Goal: Information Seeking & Learning: Learn about a topic

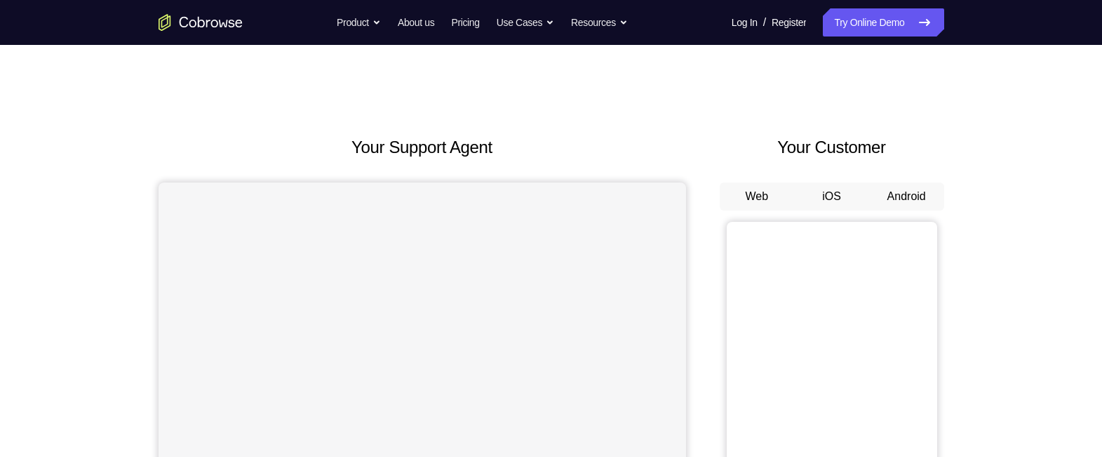
click at [887, 190] on button "Android" at bounding box center [906, 196] width 75 height 28
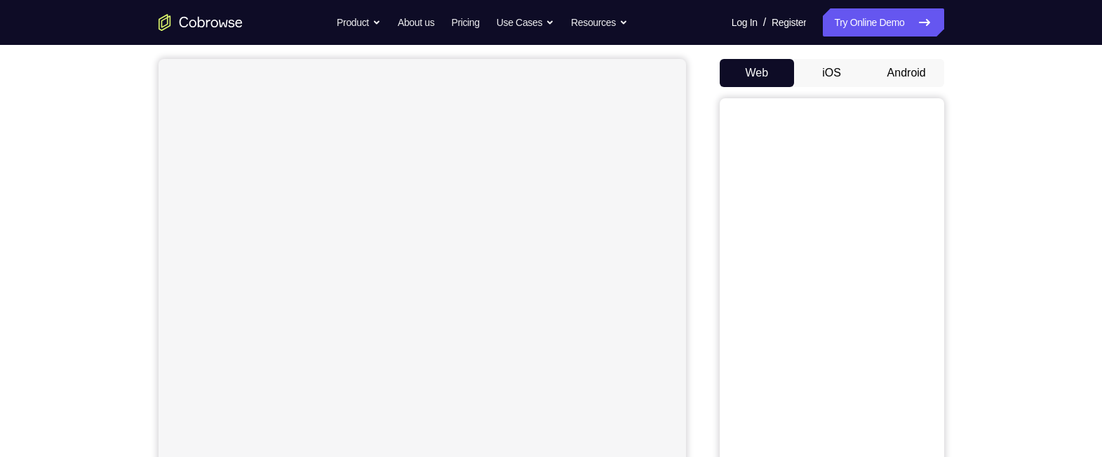
scroll to position [126, 0]
click at [894, 74] on button "Android" at bounding box center [906, 71] width 75 height 28
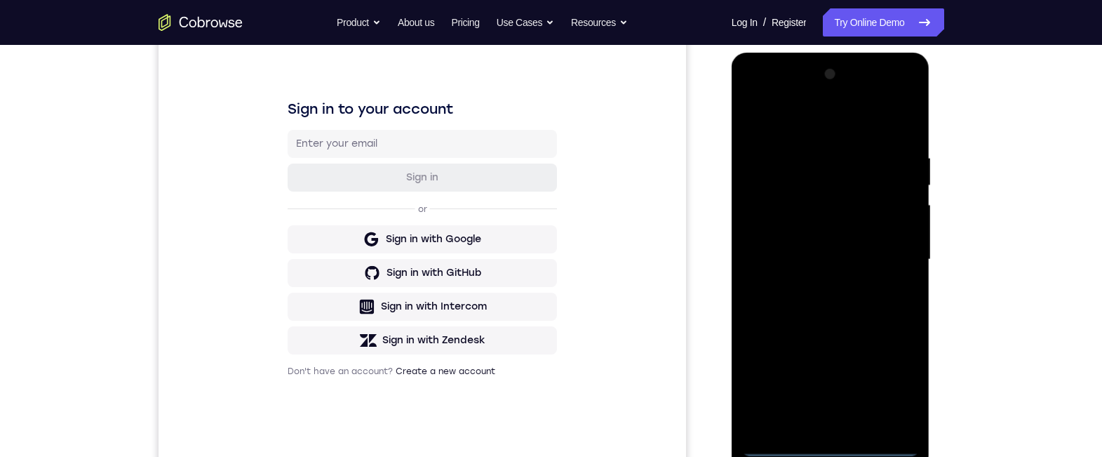
scroll to position [230, 0]
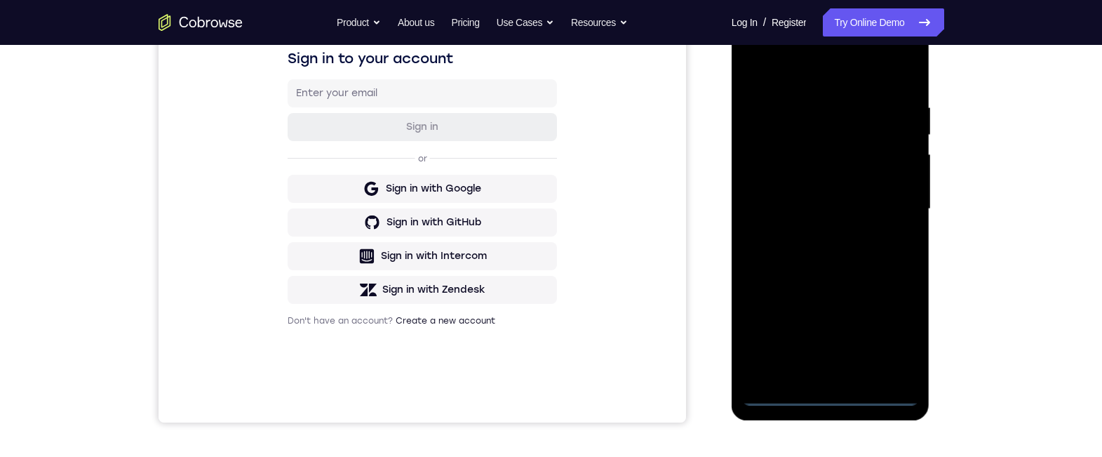
click at [833, 393] on div at bounding box center [830, 209] width 177 height 393
click at [898, 338] on div at bounding box center [830, 209] width 177 height 393
click at [894, 339] on div at bounding box center [830, 209] width 177 height 393
click at [792, 78] on div at bounding box center [830, 209] width 177 height 393
click at [886, 206] on div at bounding box center [830, 209] width 177 height 393
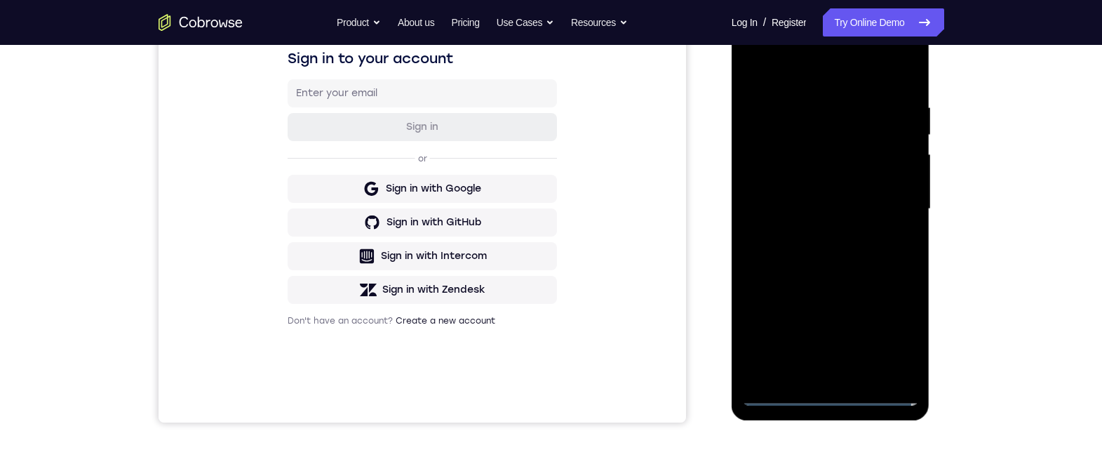
click at [810, 234] on div at bounding box center [830, 209] width 177 height 393
click at [844, 201] on div at bounding box center [830, 209] width 177 height 393
click at [839, 185] on div at bounding box center [830, 209] width 177 height 393
click at [831, 210] on div at bounding box center [830, 209] width 177 height 393
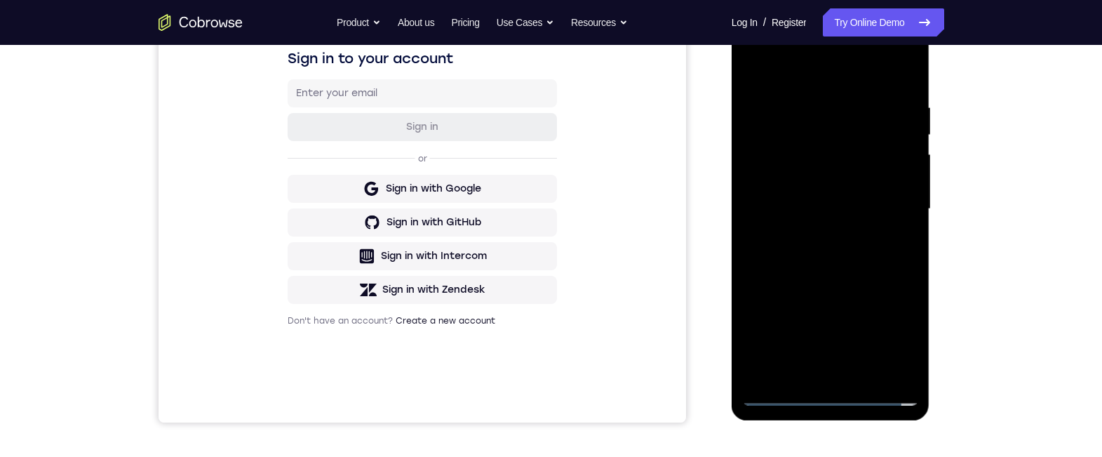
click at [856, 257] on div at bounding box center [830, 209] width 177 height 393
click at [843, 249] on div at bounding box center [830, 209] width 177 height 393
click at [842, 255] on div at bounding box center [830, 209] width 177 height 393
drag, startPoint x: 804, startPoint y: 67, endPoint x: 922, endPoint y: 201, distance: 178.5
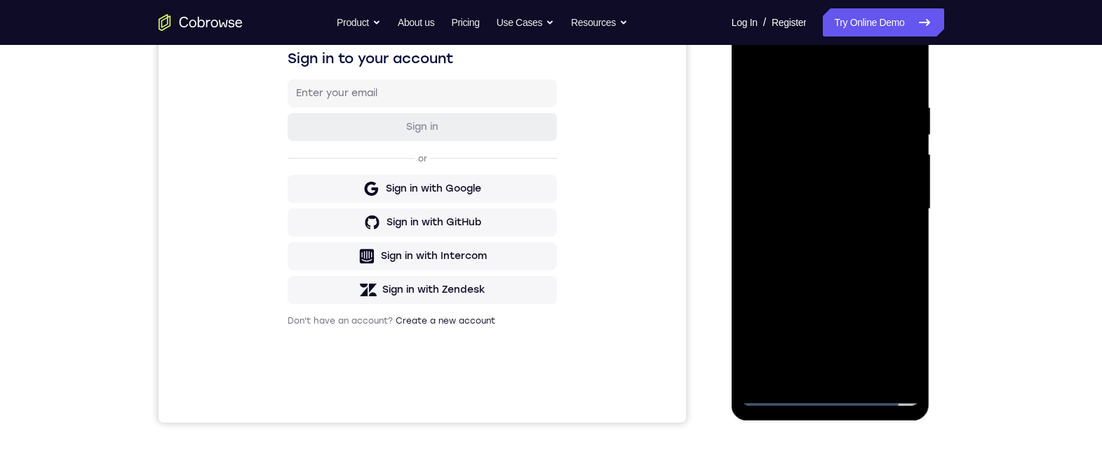
click at [931, 77] on html "Online web based iOS Simulators and Android Emulators. Run iPhone, iPad, Mobile…" at bounding box center [832, 212] width 200 height 421
click at [903, 231] on div at bounding box center [830, 209] width 177 height 393
click at [862, 205] on div at bounding box center [830, 209] width 177 height 393
click at [842, 274] on div at bounding box center [830, 209] width 177 height 393
click at [863, 371] on div at bounding box center [830, 209] width 177 height 393
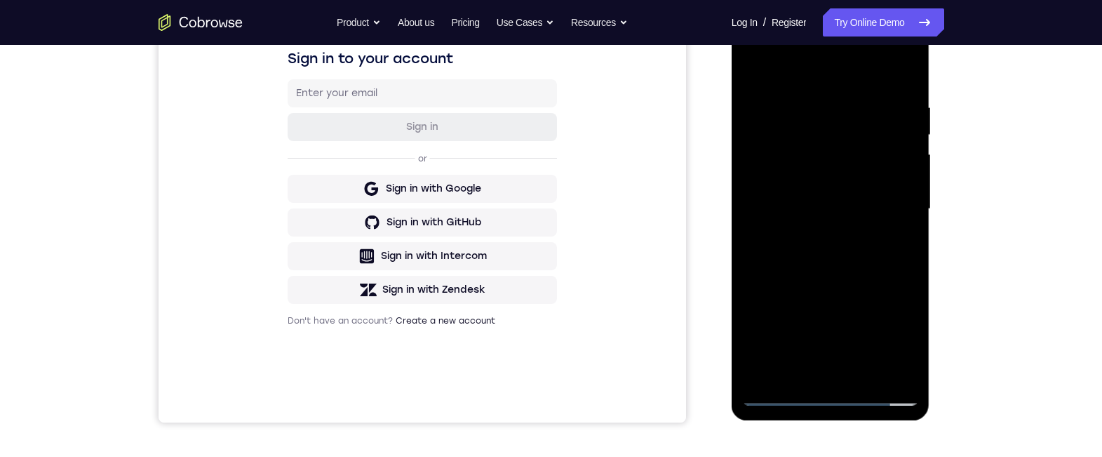
click at [830, 283] on div at bounding box center [830, 209] width 177 height 393
click at [833, 196] on div at bounding box center [830, 209] width 177 height 393
click at [777, 402] on div at bounding box center [830, 209] width 177 height 393
click at [841, 170] on div at bounding box center [830, 209] width 177 height 393
click at [814, 342] on div at bounding box center [830, 209] width 177 height 393
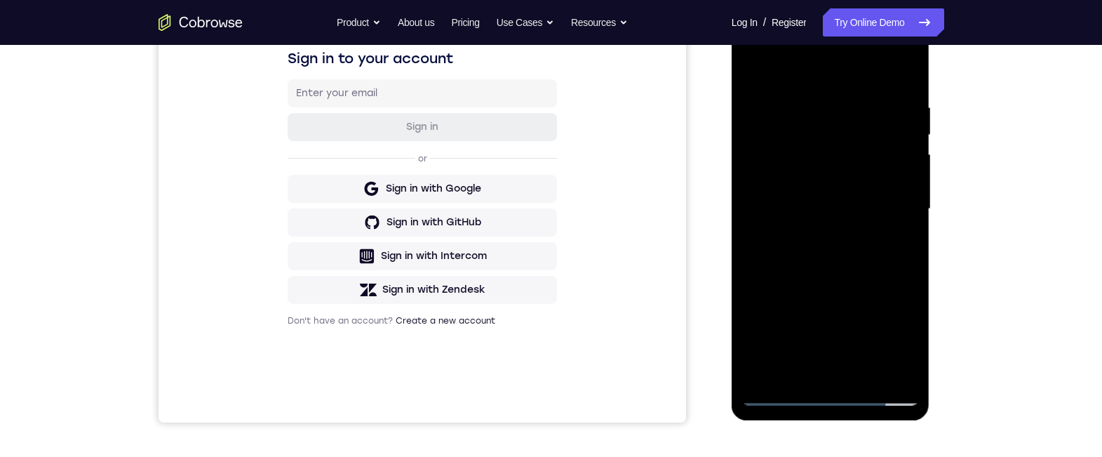
click at [814, 342] on div at bounding box center [830, 209] width 177 height 393
click at [794, 367] on div at bounding box center [830, 209] width 177 height 393
click at [769, 398] on div at bounding box center [830, 209] width 177 height 393
click at [778, 399] on div at bounding box center [830, 209] width 177 height 393
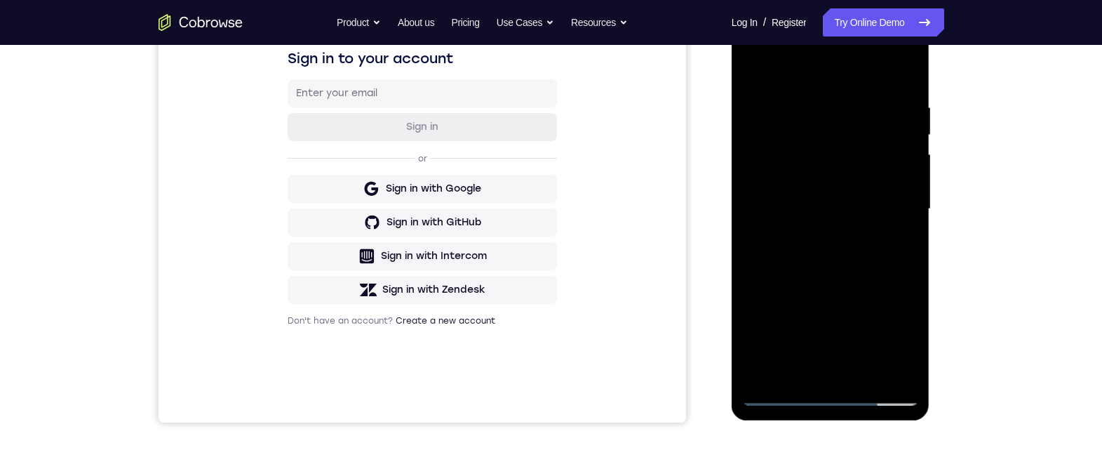
click at [806, 96] on div at bounding box center [830, 209] width 177 height 393
click at [894, 163] on div at bounding box center [830, 209] width 177 height 393
click at [781, 393] on div at bounding box center [830, 209] width 177 height 393
click at [809, 93] on div at bounding box center [830, 209] width 177 height 393
click at [775, 222] on div at bounding box center [830, 209] width 177 height 393
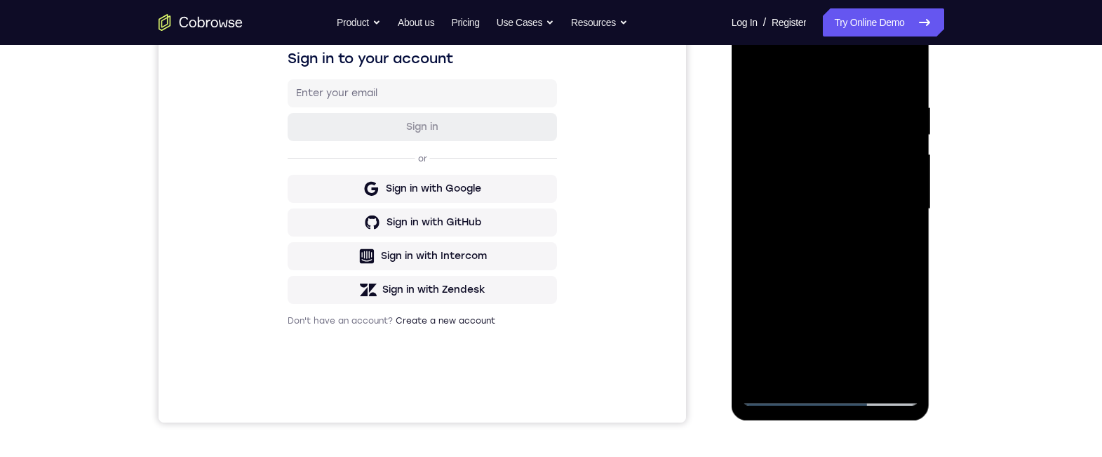
click at [906, 205] on div at bounding box center [830, 209] width 177 height 393
drag, startPoint x: 769, startPoint y: 265, endPoint x: 945, endPoint y: 264, distance: 175.3
click at [931, 264] on html "Online web based iOS Simulators and Android Emulators. Run iPhone, iPad, Mobile…" at bounding box center [832, 212] width 200 height 421
click at [905, 218] on div at bounding box center [830, 209] width 177 height 393
drag, startPoint x: 905, startPoint y: 218, endPoint x: 1664, endPoint y: 264, distance: 759.6
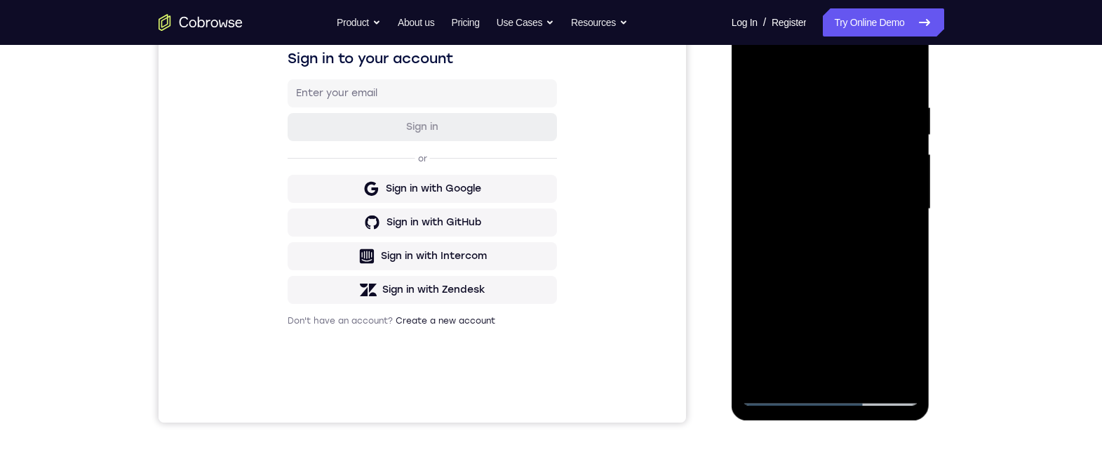
click at [905, 218] on div at bounding box center [830, 209] width 177 height 393
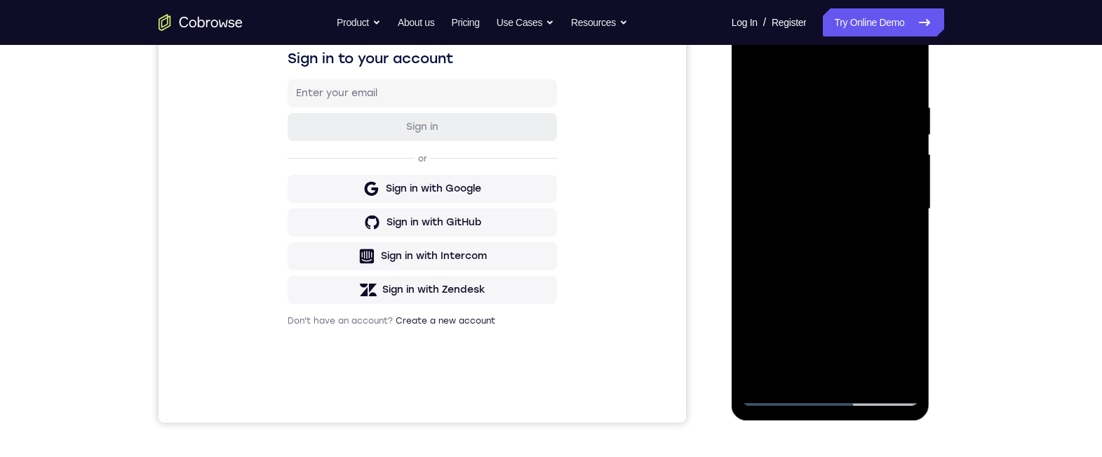
click at [905, 219] on div at bounding box center [830, 209] width 177 height 393
click at [904, 220] on div at bounding box center [830, 209] width 177 height 393
click at [906, 70] on div at bounding box center [830, 209] width 177 height 393
click at [868, 378] on div at bounding box center [830, 209] width 177 height 393
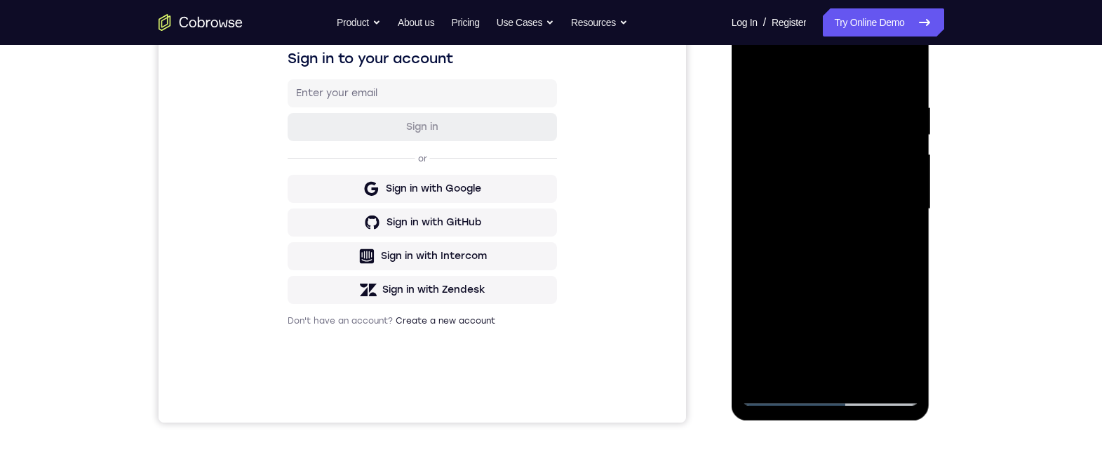
click at [868, 378] on div at bounding box center [830, 209] width 177 height 393
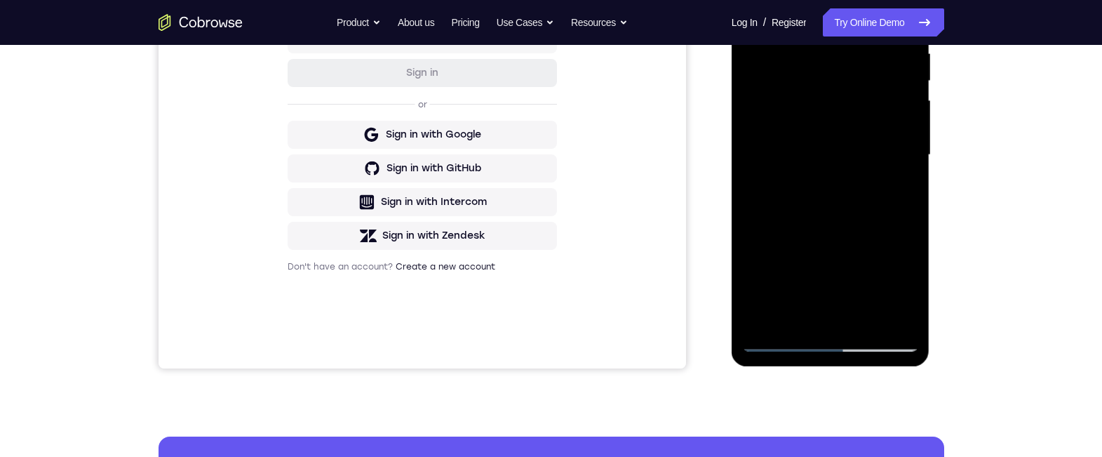
click at [780, 342] on div at bounding box center [830, 155] width 177 height 393
click at [818, 80] on div at bounding box center [830, 155] width 177 height 393
click at [861, 190] on div at bounding box center [830, 155] width 177 height 393
drag, startPoint x: 815, startPoint y: 87, endPoint x: 803, endPoint y: 60, distance: 29.2
click at [800, 87] on div at bounding box center [830, 155] width 177 height 393
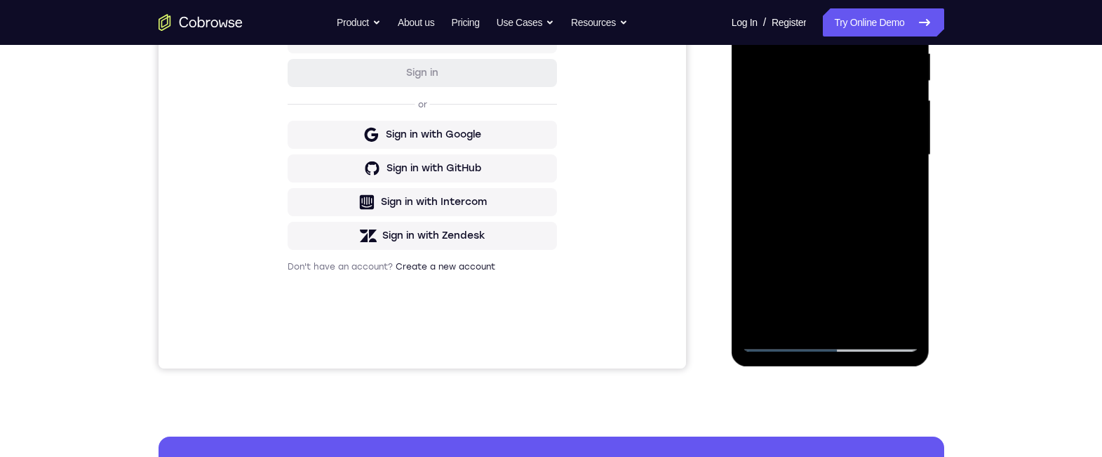
scroll to position [255, 0]
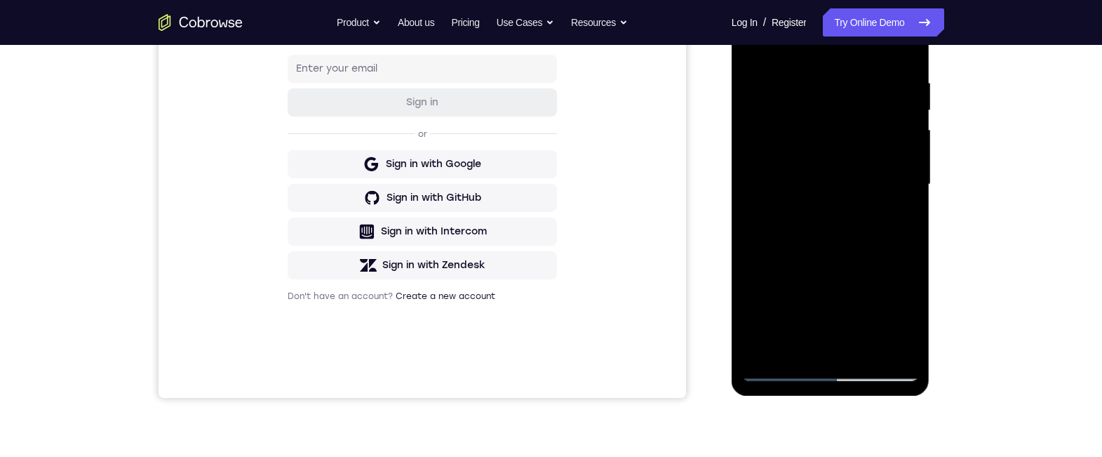
drag, startPoint x: 823, startPoint y: 108, endPoint x: 925, endPoint y: 121, distance: 103.3
click at [931, 119] on html "Online web based iOS Simulators and Android Emulators. Run iPhone, iPad, Mobile…" at bounding box center [832, 188] width 200 height 421
click at [760, 88] on div at bounding box center [830, 184] width 177 height 393
click at [838, 102] on div at bounding box center [830, 184] width 177 height 393
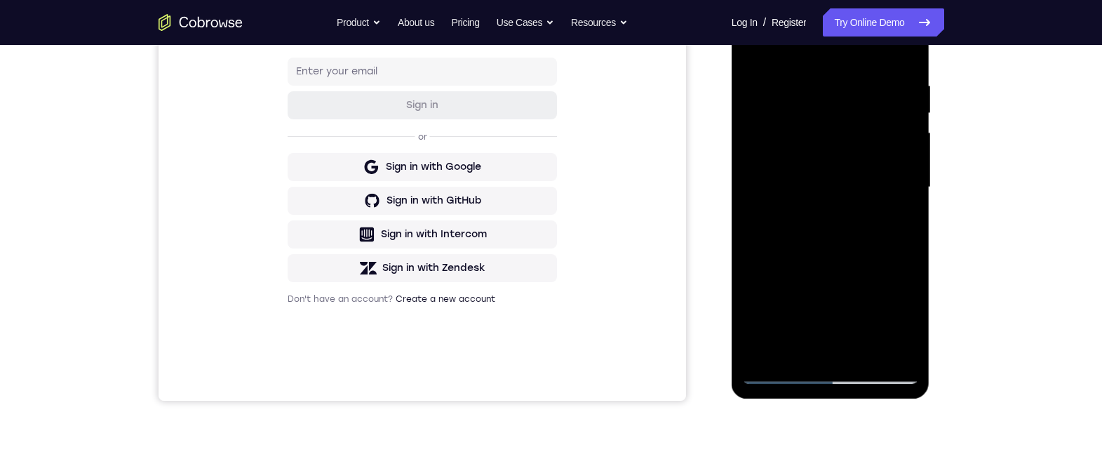
click at [793, 348] on div at bounding box center [830, 187] width 177 height 393
drag, startPoint x: 797, startPoint y: 234, endPoint x: 803, endPoint y: 161, distance: 72.5
click at [797, 121] on div at bounding box center [830, 187] width 177 height 393
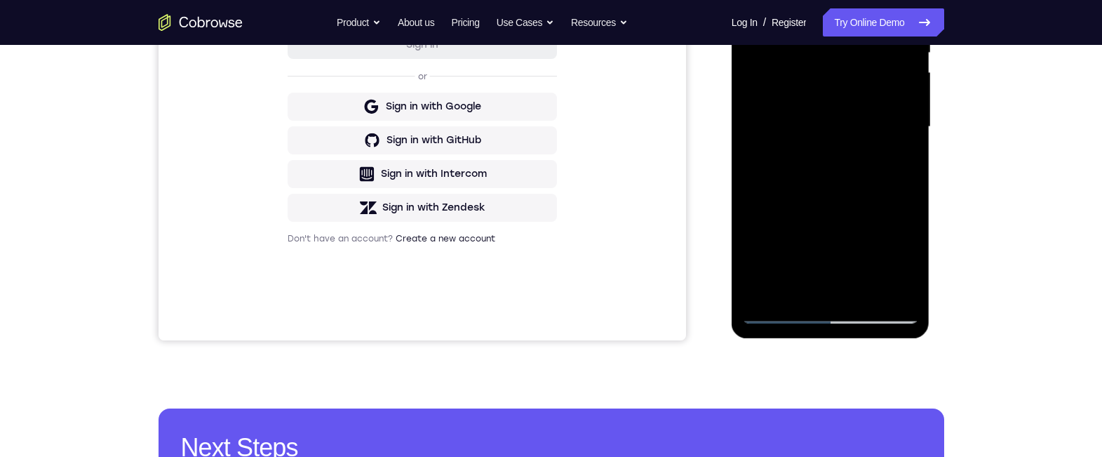
drag, startPoint x: 838, startPoint y: 236, endPoint x: 851, endPoint y: 194, distance: 43.3
click at [854, 184] on div at bounding box center [830, 127] width 177 height 393
drag, startPoint x: 817, startPoint y: 257, endPoint x: 825, endPoint y: 217, distance: 40.7
click at [825, 214] on div at bounding box center [830, 127] width 177 height 393
drag, startPoint x: 816, startPoint y: 256, endPoint x: 841, endPoint y: 195, distance: 66.0
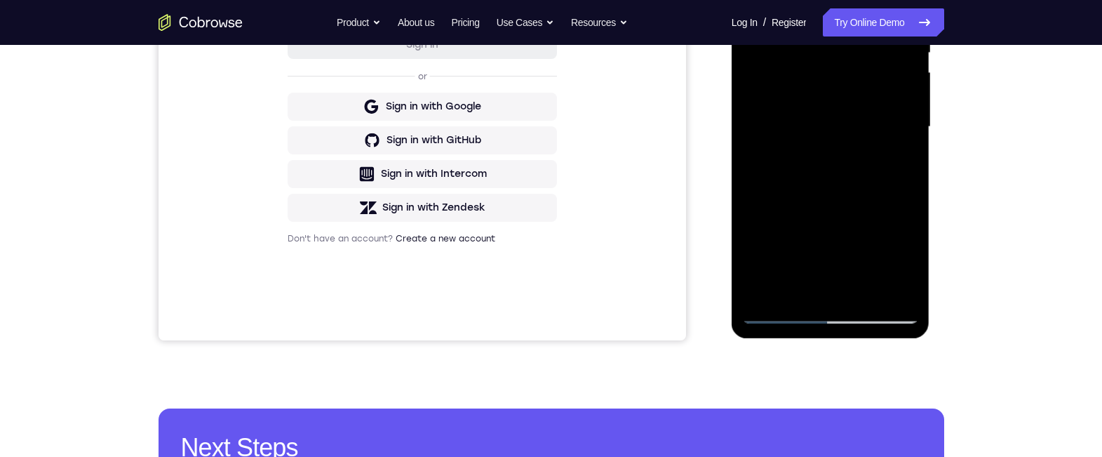
click at [825, 182] on div at bounding box center [830, 127] width 177 height 393
click at [887, 219] on div at bounding box center [830, 127] width 177 height 393
click at [905, 0] on div at bounding box center [830, 127] width 177 height 393
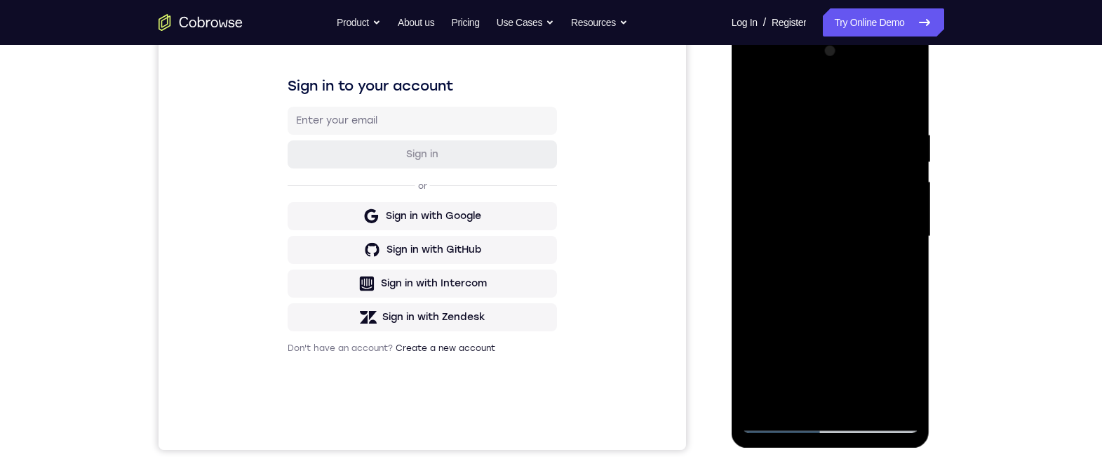
click at [778, 423] on div at bounding box center [830, 236] width 177 height 393
click at [799, 402] on div at bounding box center [830, 236] width 177 height 393
drag, startPoint x: 1236, startPoint y: 180, endPoint x: 758, endPoint y: 135, distance: 479.7
click at [757, 139] on div at bounding box center [830, 236] width 177 height 393
click at [795, 95] on div at bounding box center [830, 236] width 177 height 393
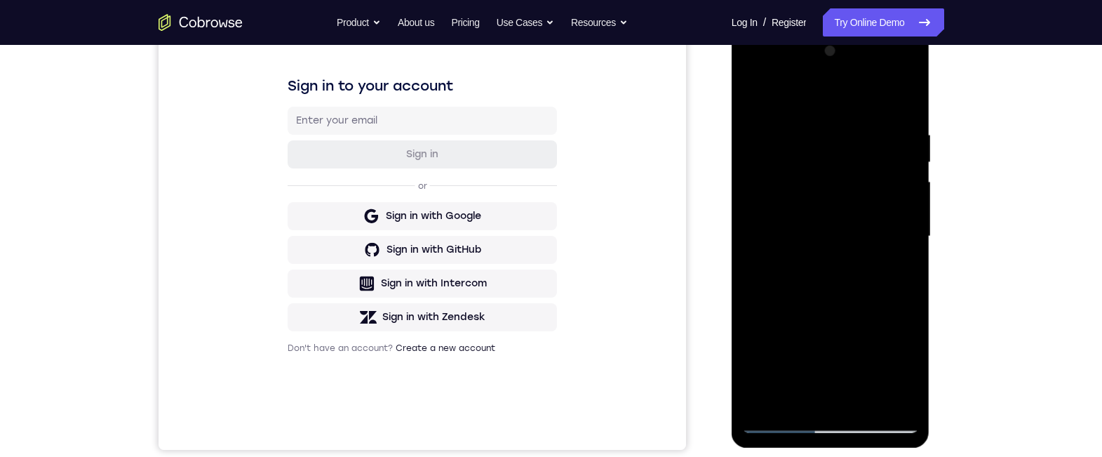
click at [818, 200] on div at bounding box center [830, 236] width 177 height 393
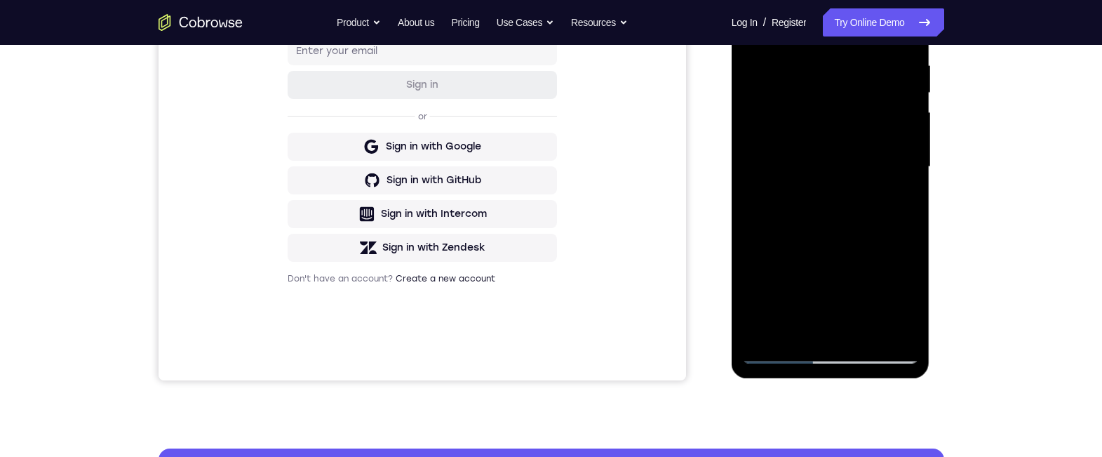
click at [778, 355] on div at bounding box center [830, 167] width 177 height 393
click at [769, 291] on div at bounding box center [830, 167] width 177 height 393
click at [912, 174] on div at bounding box center [830, 167] width 177 height 393
click at [913, 177] on div at bounding box center [830, 167] width 177 height 393
click at [909, 177] on div at bounding box center [830, 167] width 177 height 393
